Goal: Task Accomplishment & Management: Manage account settings

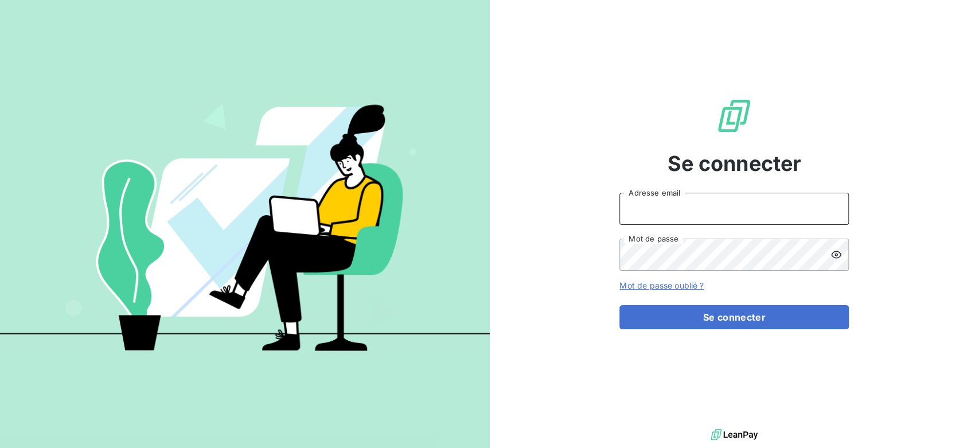
click at [723, 212] on input "Adresse email" at bounding box center [734, 209] width 229 height 32
type input "[PERSON_NAME][EMAIL_ADDRESS][DOMAIN_NAME]"
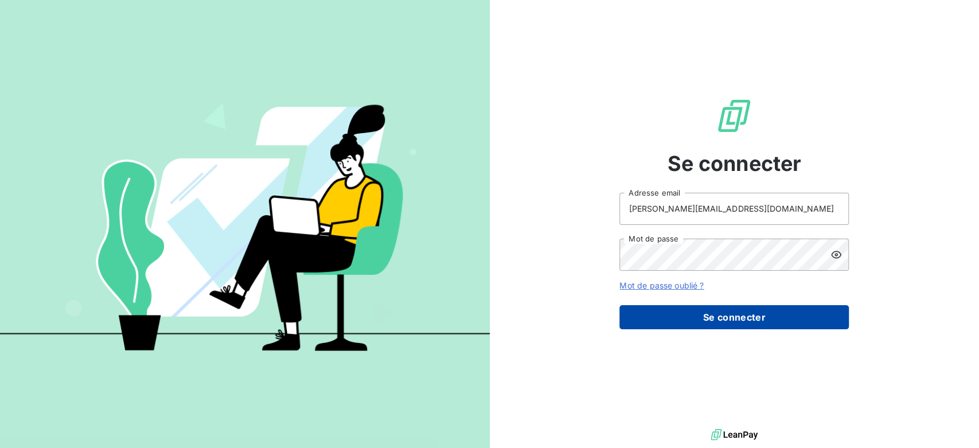
click at [701, 317] on button "Se connecter" at bounding box center [734, 317] width 229 height 24
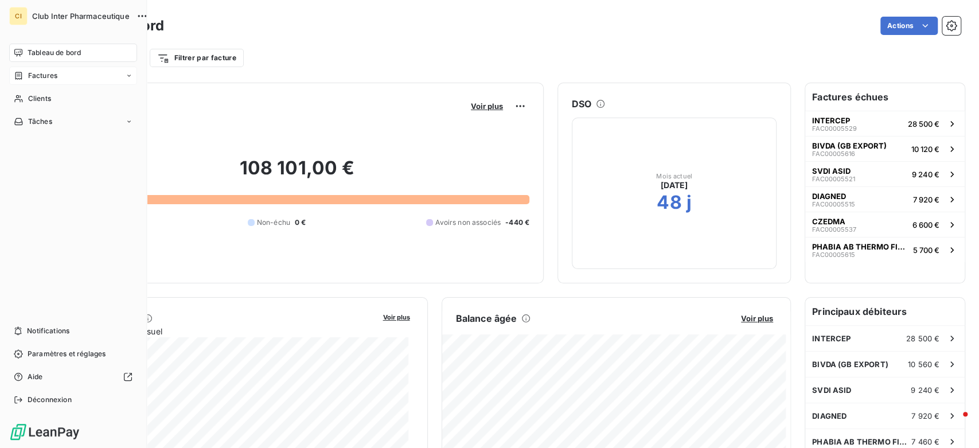
click at [40, 76] on span "Factures" at bounding box center [42, 76] width 29 height 10
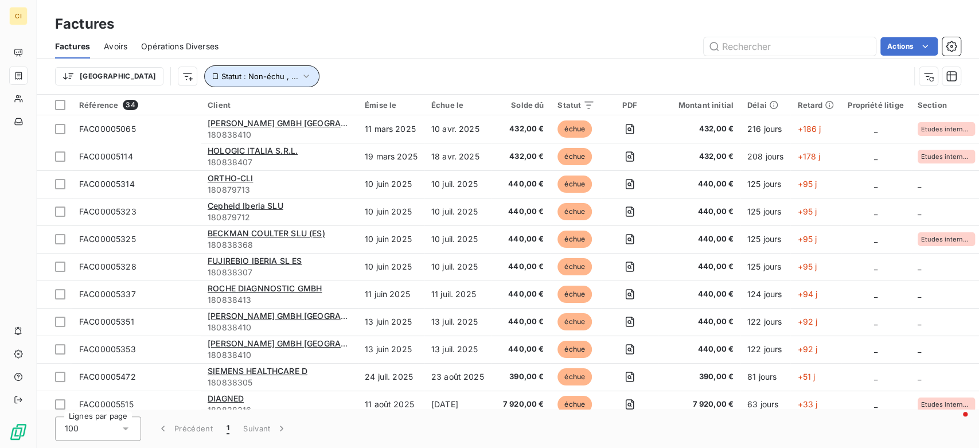
click at [301, 73] on icon "button" at bounding box center [306, 76] width 11 height 11
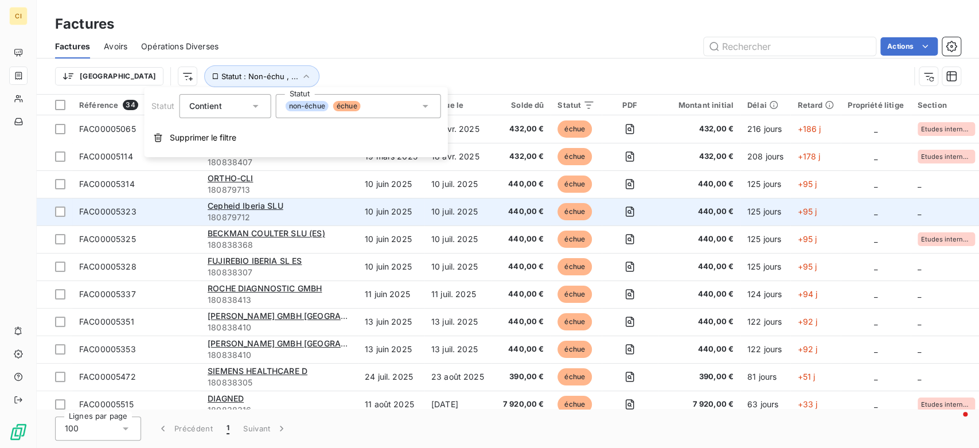
click at [373, 223] on td "10 juin 2025" at bounding box center [391, 212] width 67 height 28
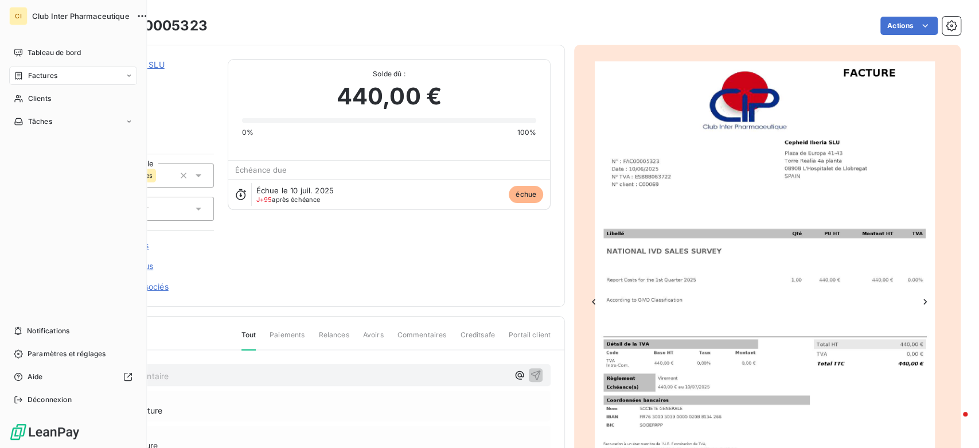
click at [39, 75] on span "Factures" at bounding box center [42, 76] width 29 height 10
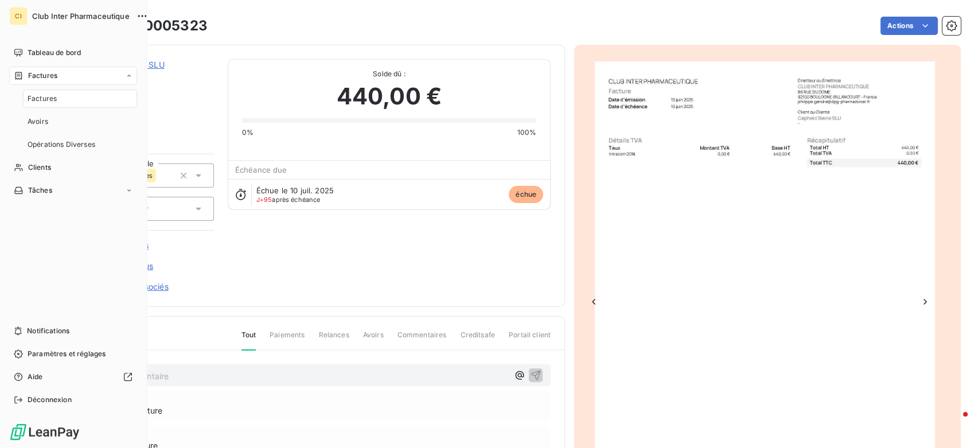
click at [38, 98] on span "Factures" at bounding box center [42, 99] width 29 height 10
